Goal: Task Accomplishment & Management: Manage account settings

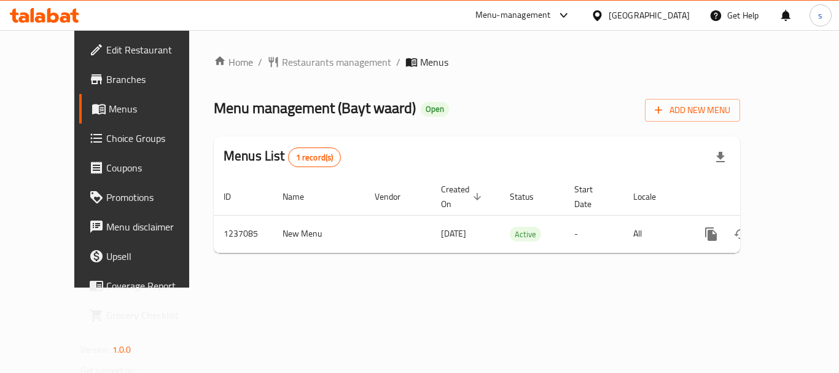
click at [319, 103] on span "Menu management ( Bayt waard )" at bounding box center [315, 108] width 202 height 28
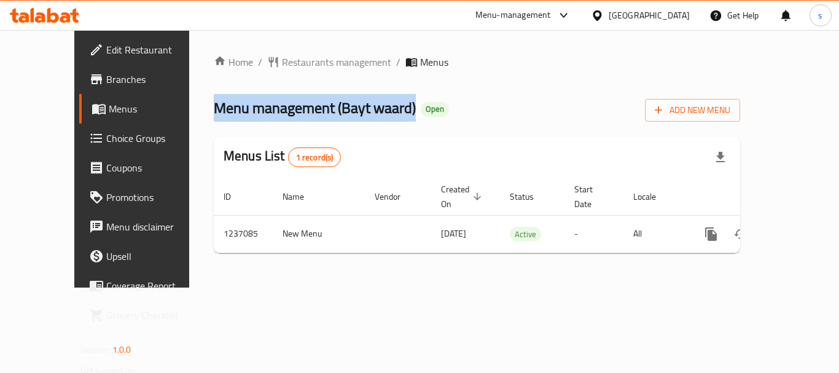
click at [319, 103] on span "Menu management ( Bayt waard )" at bounding box center [315, 108] width 202 height 28
click at [313, 113] on span "Menu management ( Bayt waard )" at bounding box center [315, 108] width 202 height 28
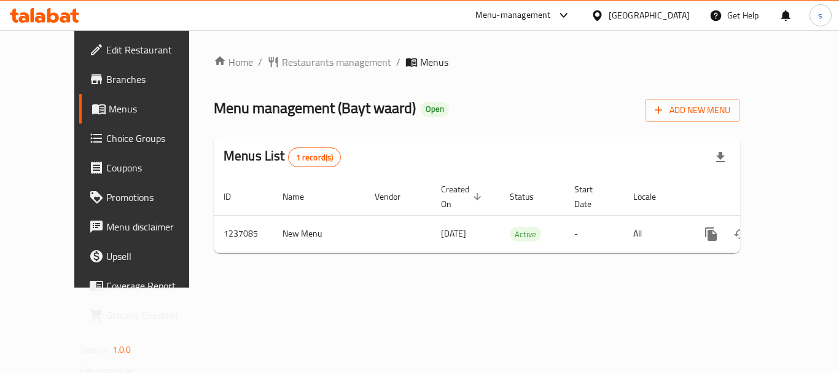
drag, startPoint x: 372, startPoint y: 109, endPoint x: 291, endPoint y: 115, distance: 81.4
click at [291, 115] on h2 "Menu management ( Bayt waard ) Open" at bounding box center [331, 108] width 235 height 20
click at [649, 10] on div "[GEOGRAPHIC_DATA]" at bounding box center [649, 16] width 81 height 14
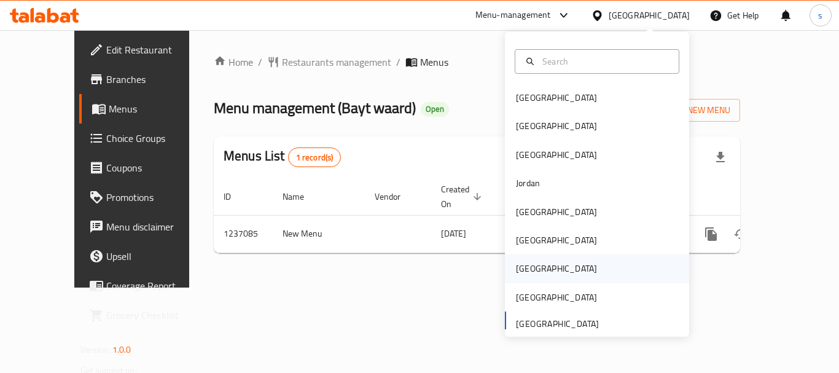
click at [518, 262] on div "[GEOGRAPHIC_DATA]" at bounding box center [556, 269] width 81 height 14
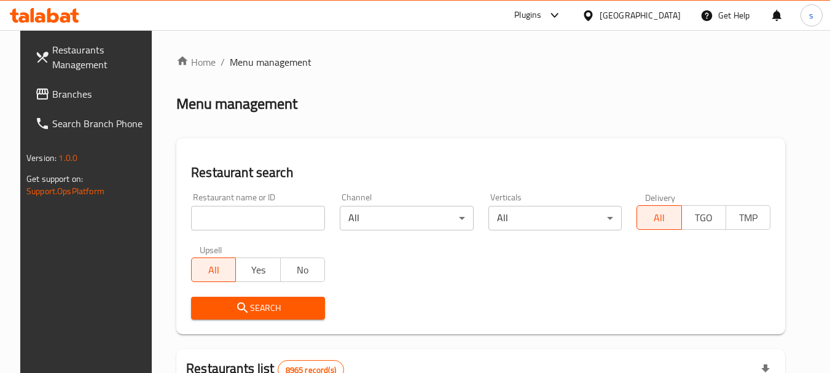
click at [54, 92] on span "Branches" at bounding box center [100, 94] width 97 height 15
